Goal: Task Accomplishment & Management: Manage account settings

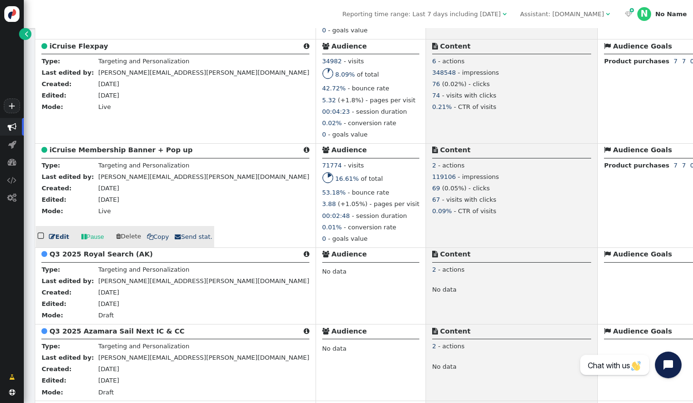
scroll to position [2097, 0]
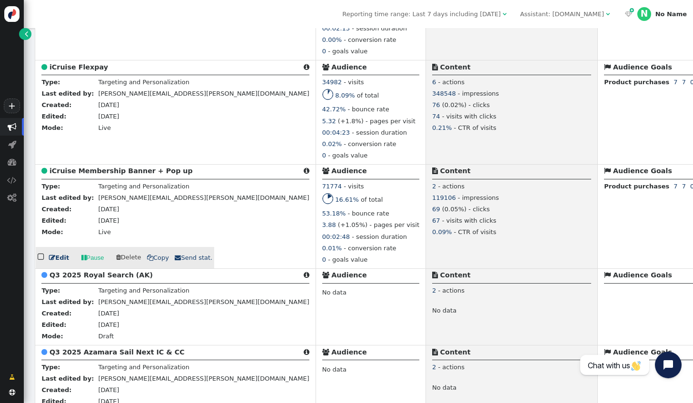
click at [57, 263] on link " Edit" at bounding box center [59, 258] width 20 height 10
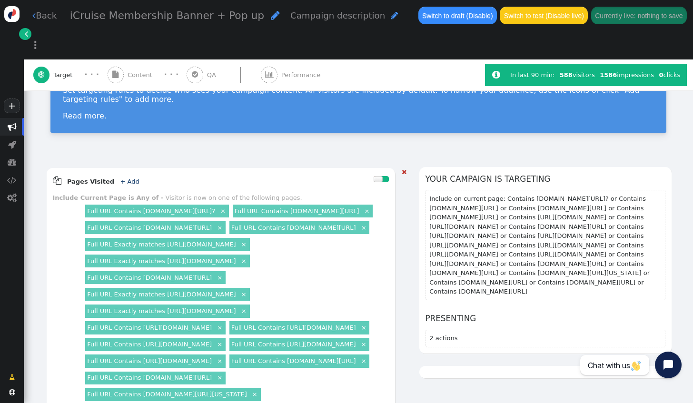
scroll to position [48, 0]
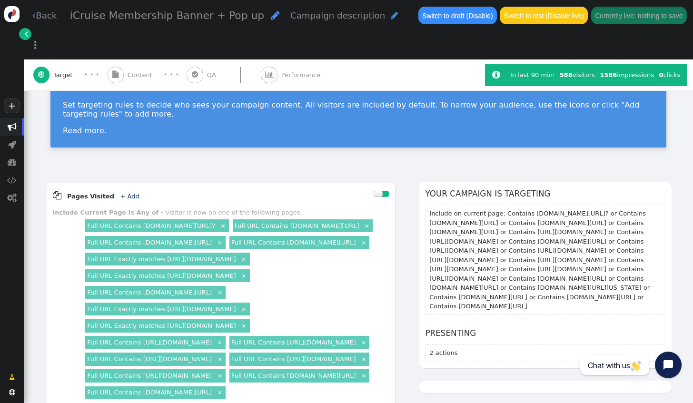
click at [137, 70] on span "Content" at bounding box center [142, 75] width 29 height 10
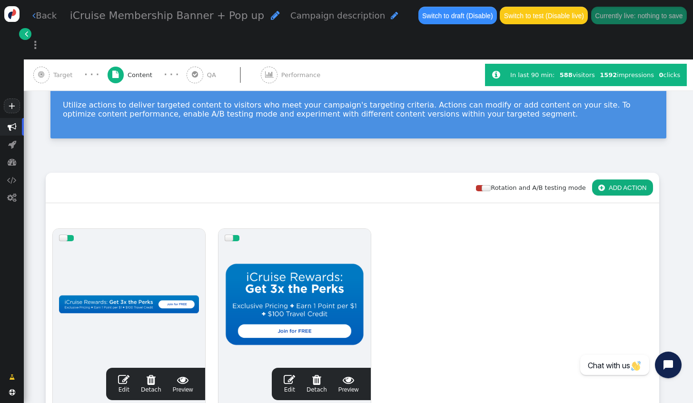
click at [47, 16] on link " Back" at bounding box center [44, 15] width 24 height 13
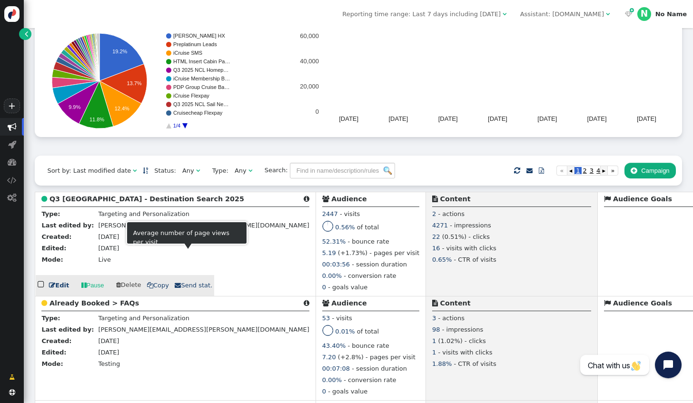
scroll to position [143, 0]
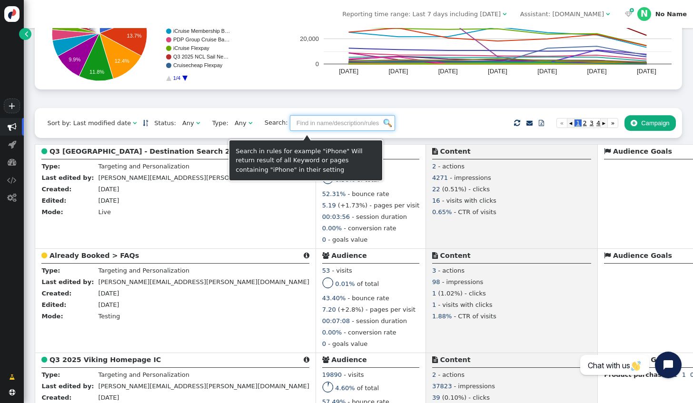
click at [294, 121] on input "text" at bounding box center [342, 123] width 105 height 16
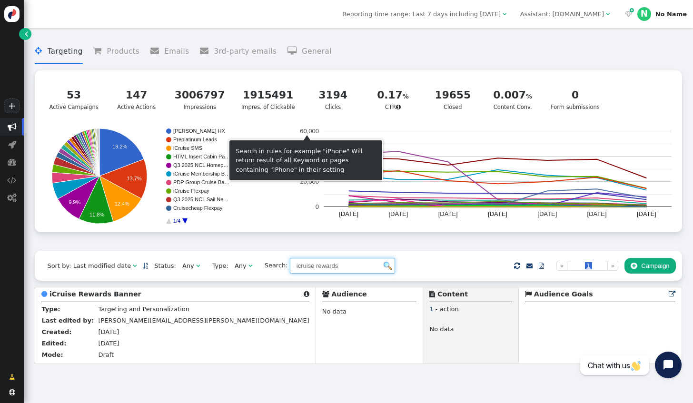
scroll to position [0, 0]
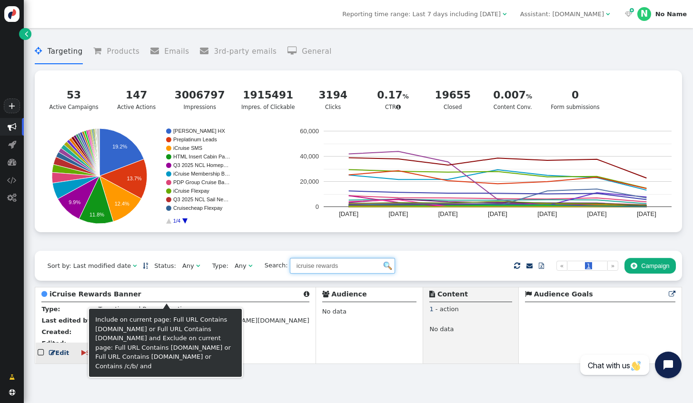
type input "icruise rewards"
click at [304, 297] on span "" at bounding box center [307, 294] width 6 height 7
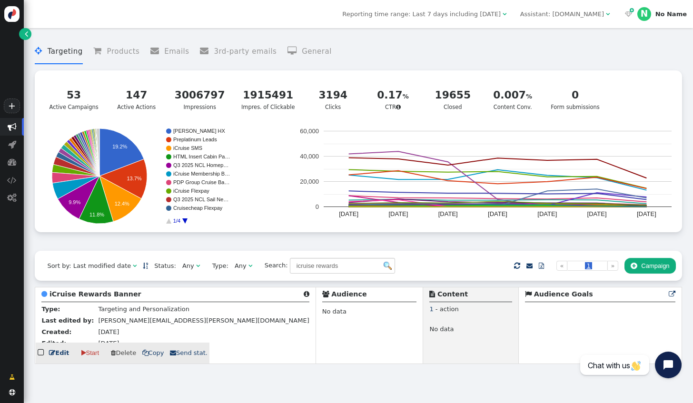
click at [61, 355] on link " Edit" at bounding box center [59, 353] width 20 height 10
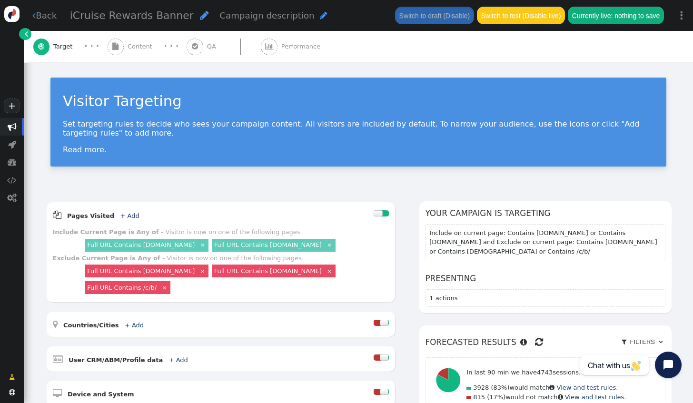
click at [136, 50] on span "Content" at bounding box center [142, 47] width 29 height 10
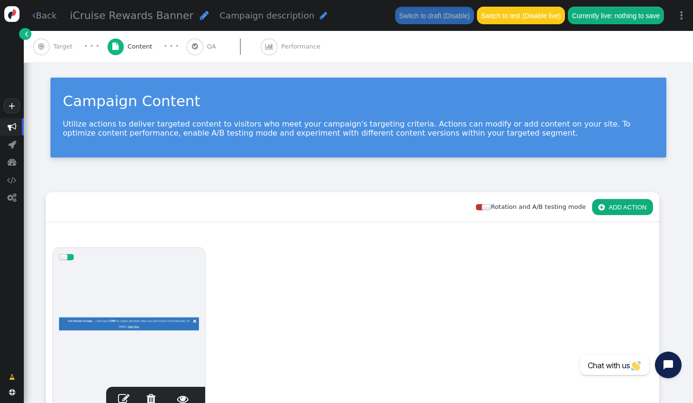
click at [46, 17] on link " Back" at bounding box center [44, 15] width 24 height 13
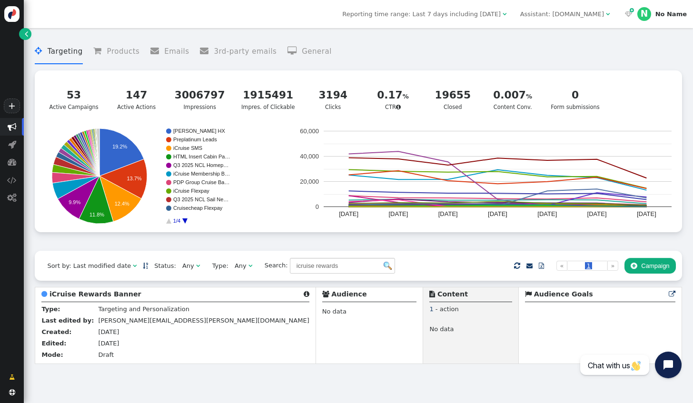
click at [418, 369] on div " Targeting  Products  Emails  3rd-party emails  General ? Active Campaigns…" at bounding box center [358, 198] width 669 height 341
click at [445, 380] on div " Targeting  Products  Emails  3rd-party emails  General ? Active Campaigns…" at bounding box center [358, 215] width 669 height 375
